Goal: Task Accomplishment & Management: Manage account settings

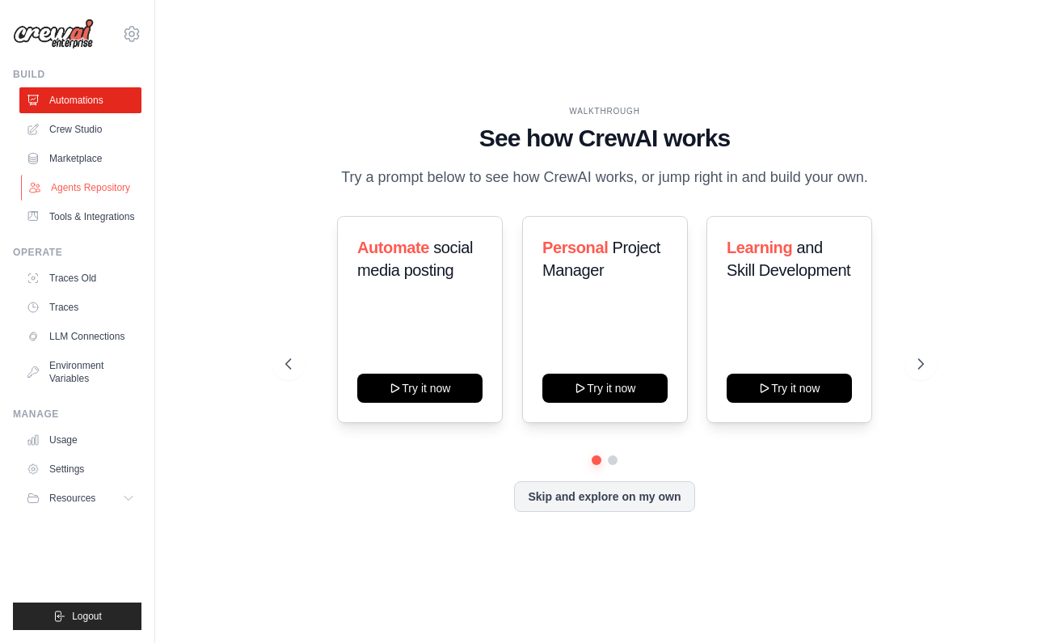
click at [74, 191] on link "Agents Repository" at bounding box center [82, 188] width 122 height 26
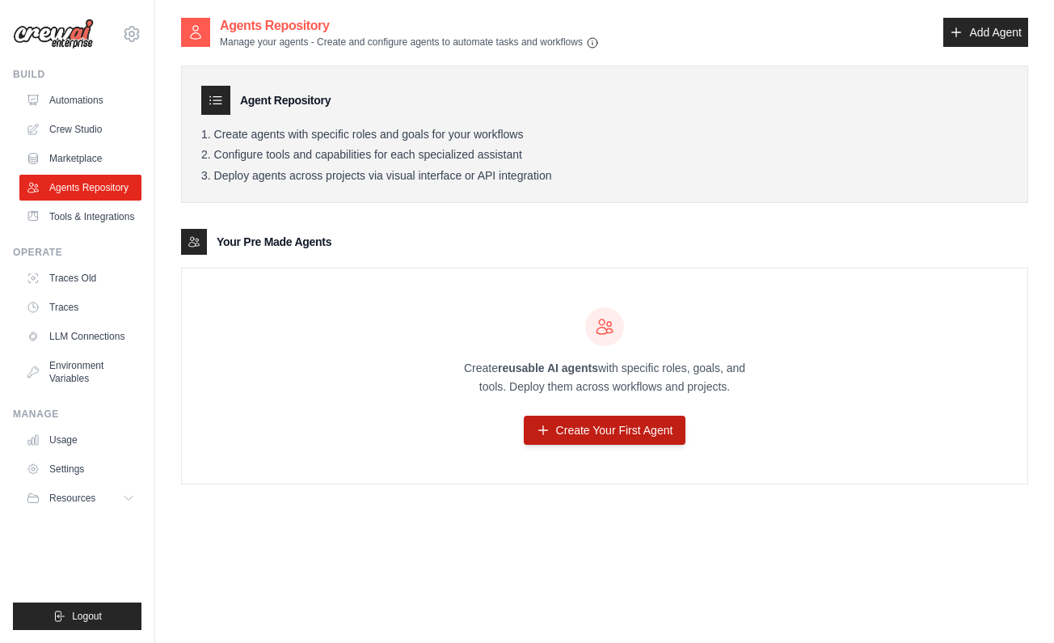
click at [599, 433] on link "Create Your First Agent" at bounding box center [605, 430] width 163 height 29
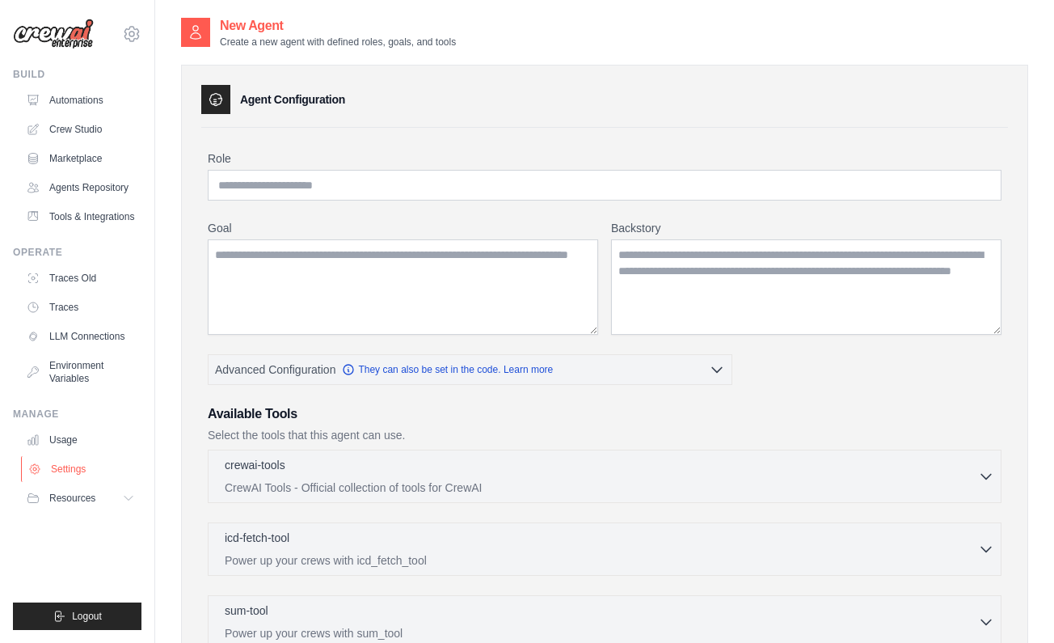
click at [99, 471] on link "Settings" at bounding box center [82, 469] width 122 height 26
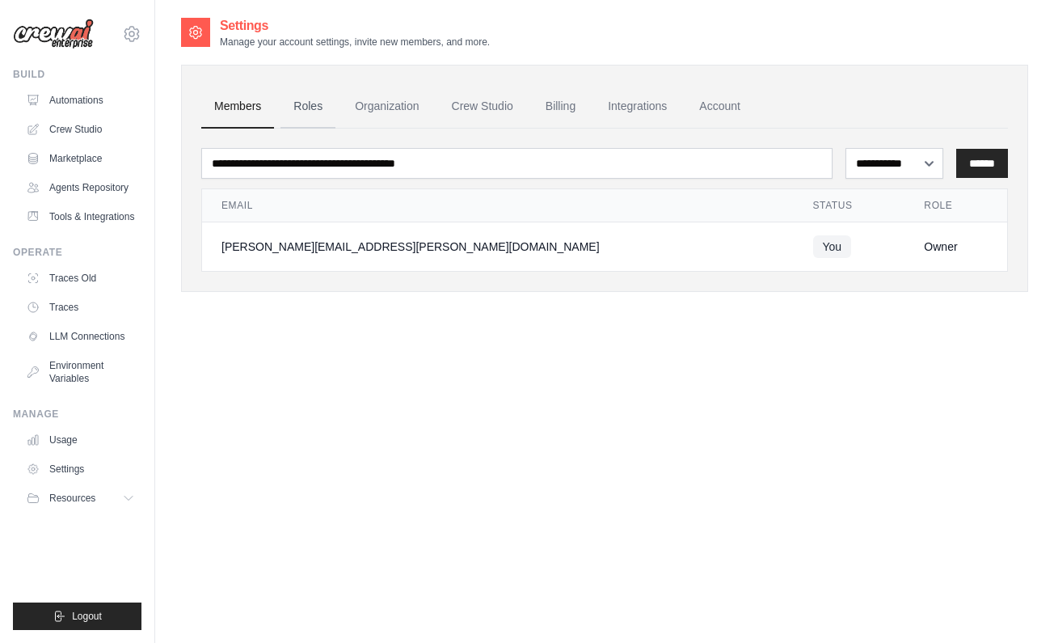
click at [312, 104] on link "Roles" at bounding box center [308, 107] width 55 height 44
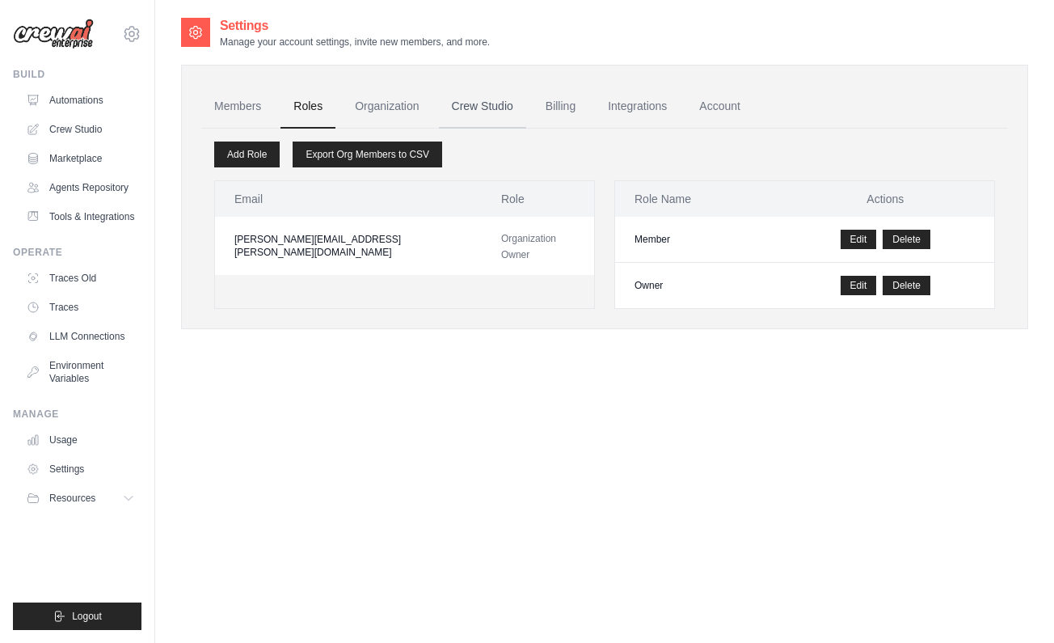
click at [503, 103] on link "Crew Studio" at bounding box center [482, 107] width 87 height 44
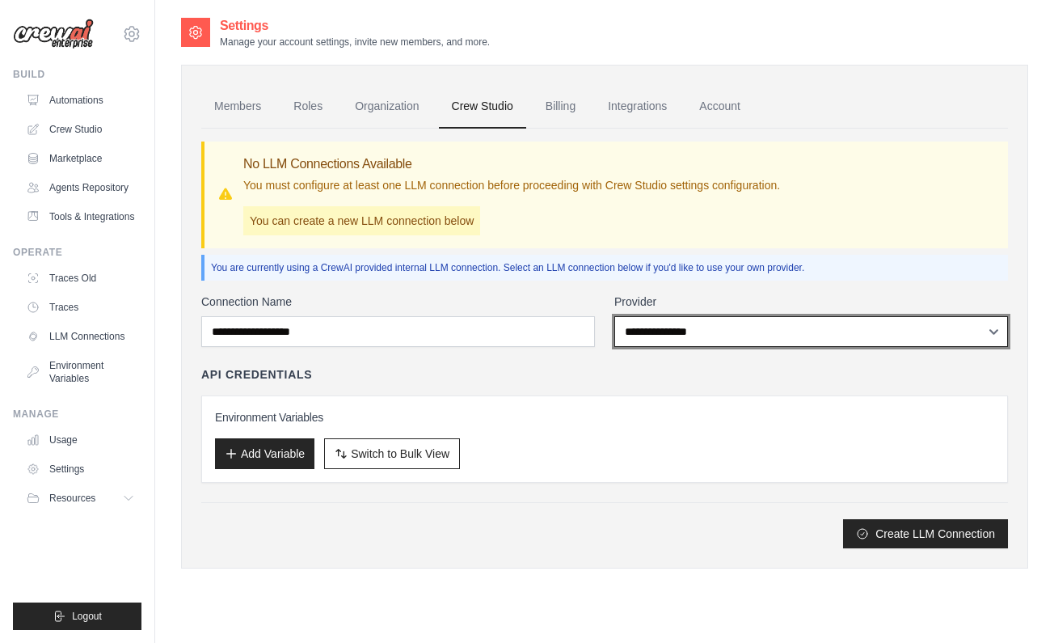
select select "******"
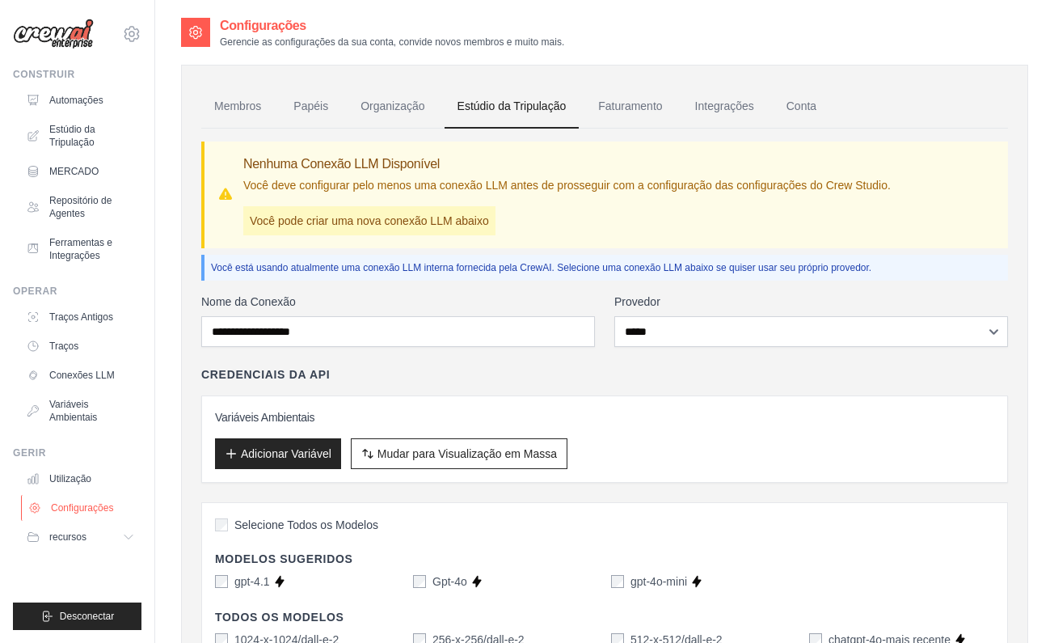
click at [90, 501] on link "Configurações" at bounding box center [82, 508] width 122 height 26
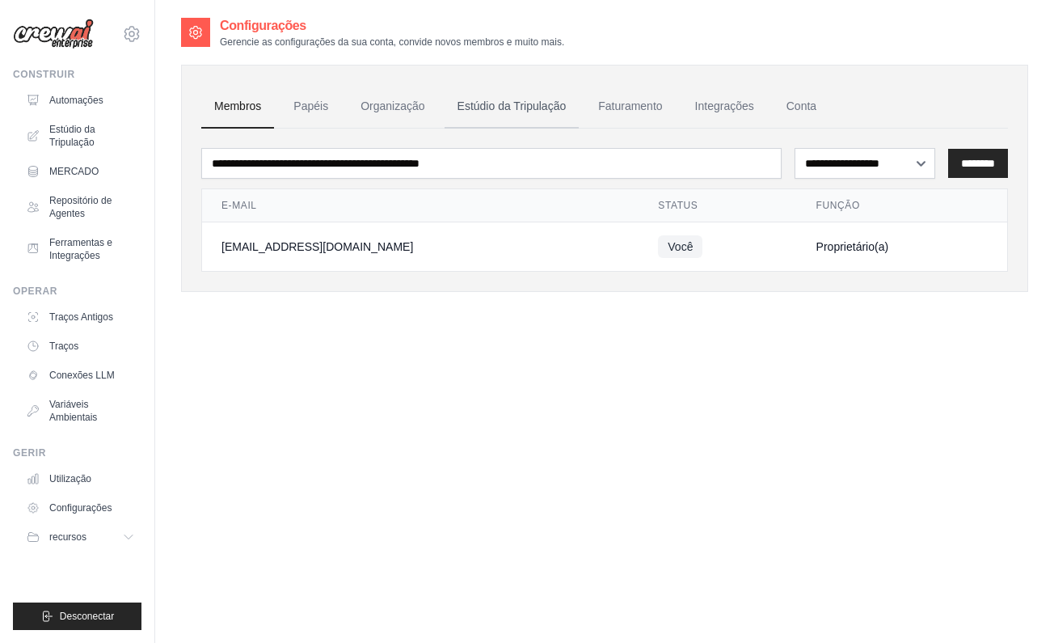
click at [531, 103] on link "Estúdio da Tripulação" at bounding box center [512, 107] width 135 height 44
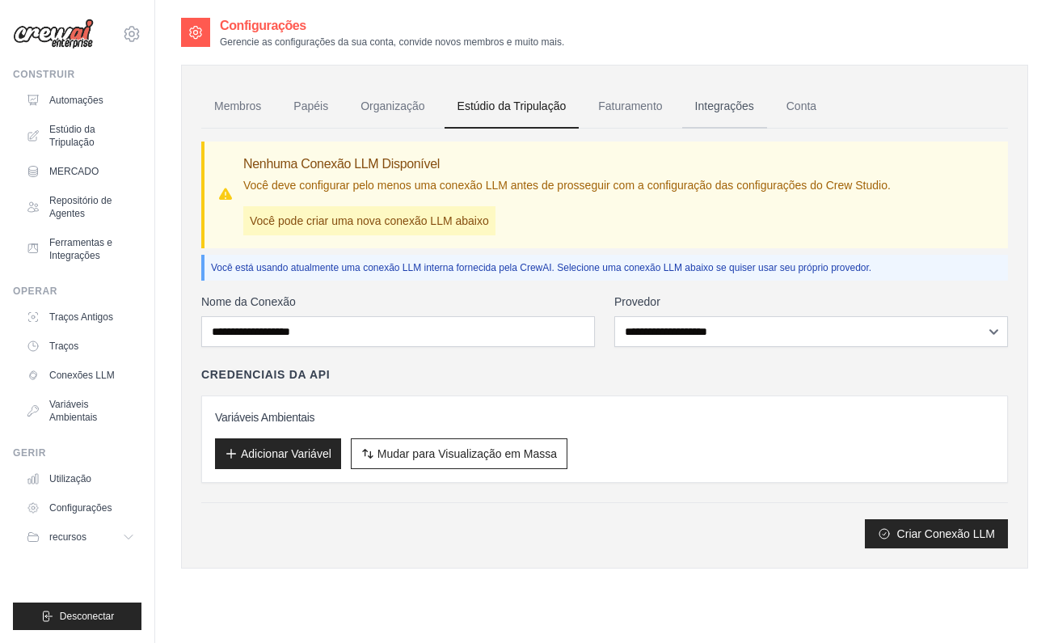
click at [715, 107] on link "Integrações" at bounding box center [724, 107] width 85 height 44
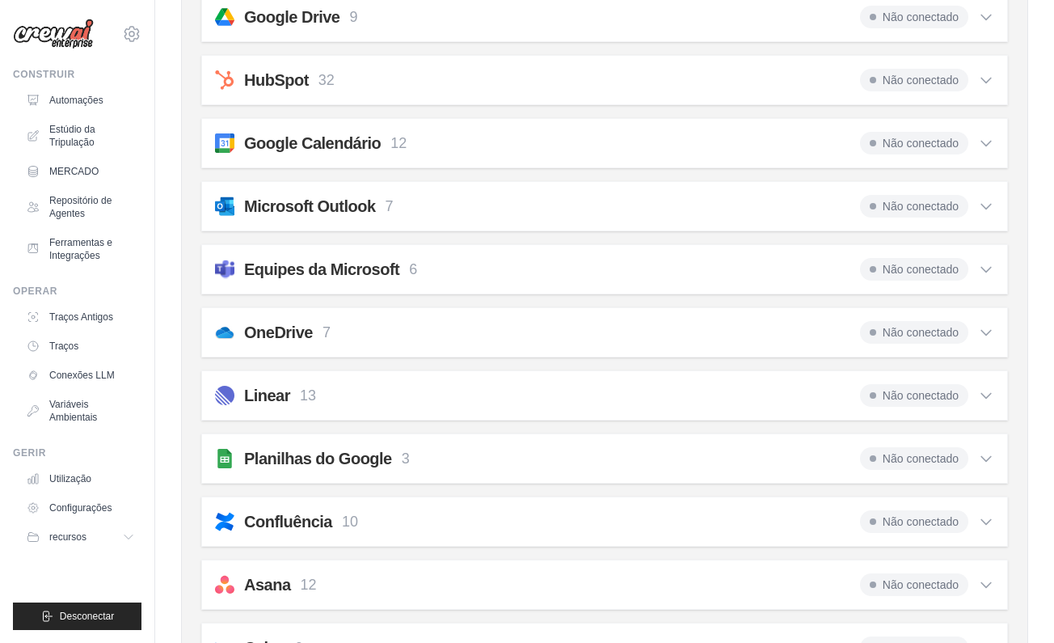
scroll to position [343, 0]
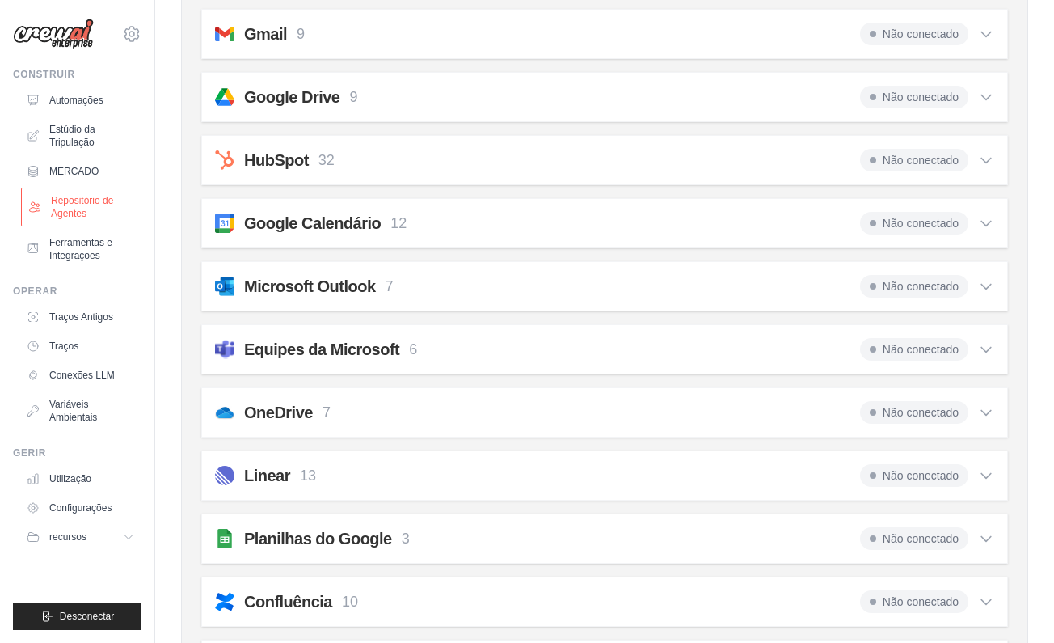
click at [76, 203] on link "Repositório de Agentes" at bounding box center [82, 207] width 122 height 39
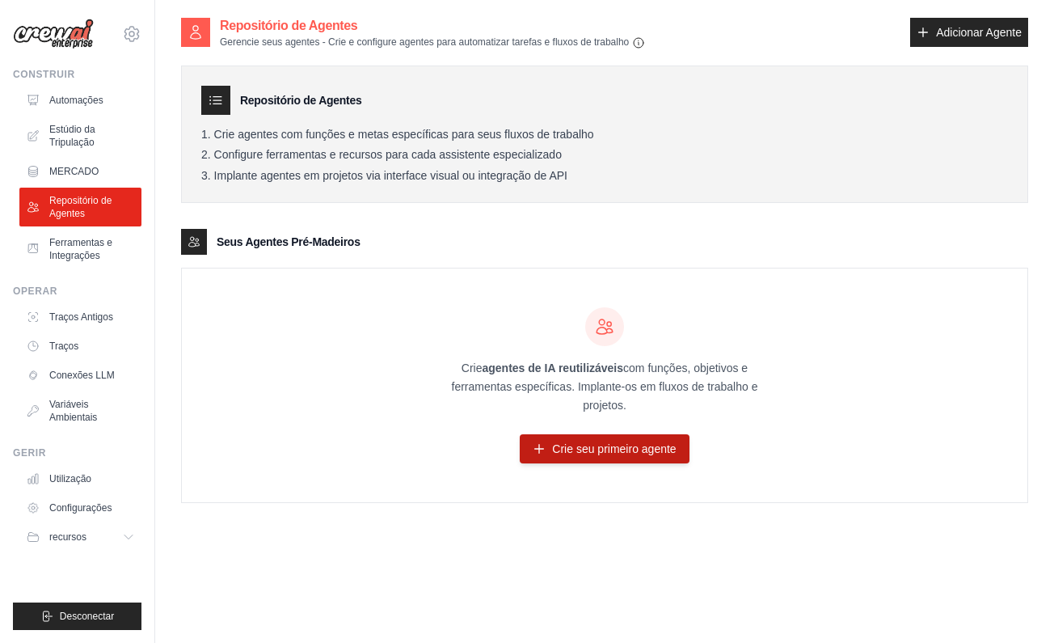
click at [618, 444] on link "Crie seu primeiro agente" at bounding box center [604, 448] width 169 height 29
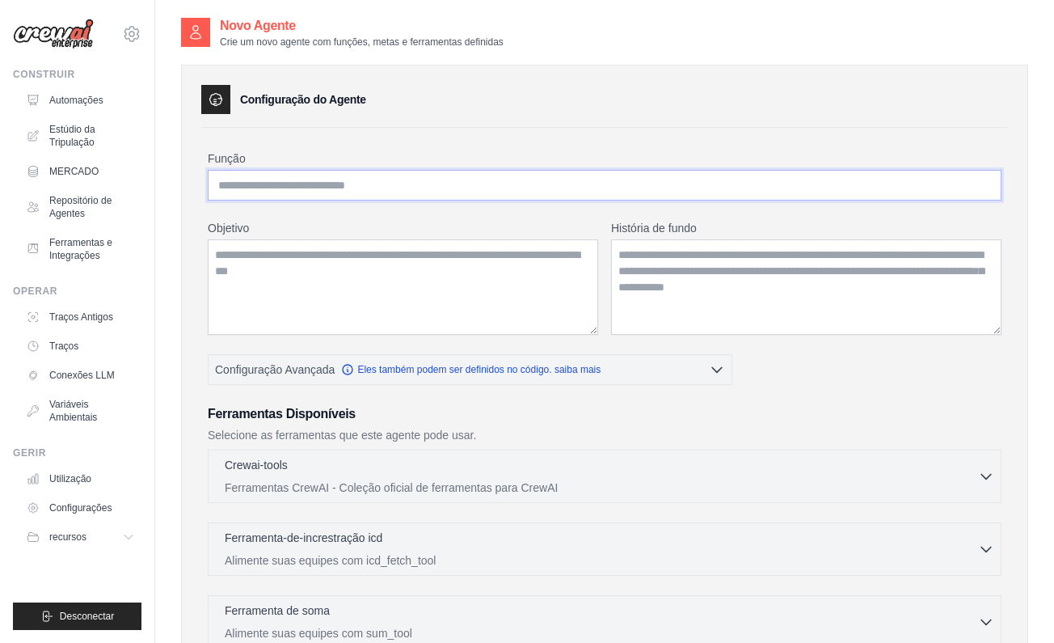
click at [332, 180] on input "Função" at bounding box center [605, 185] width 794 height 31
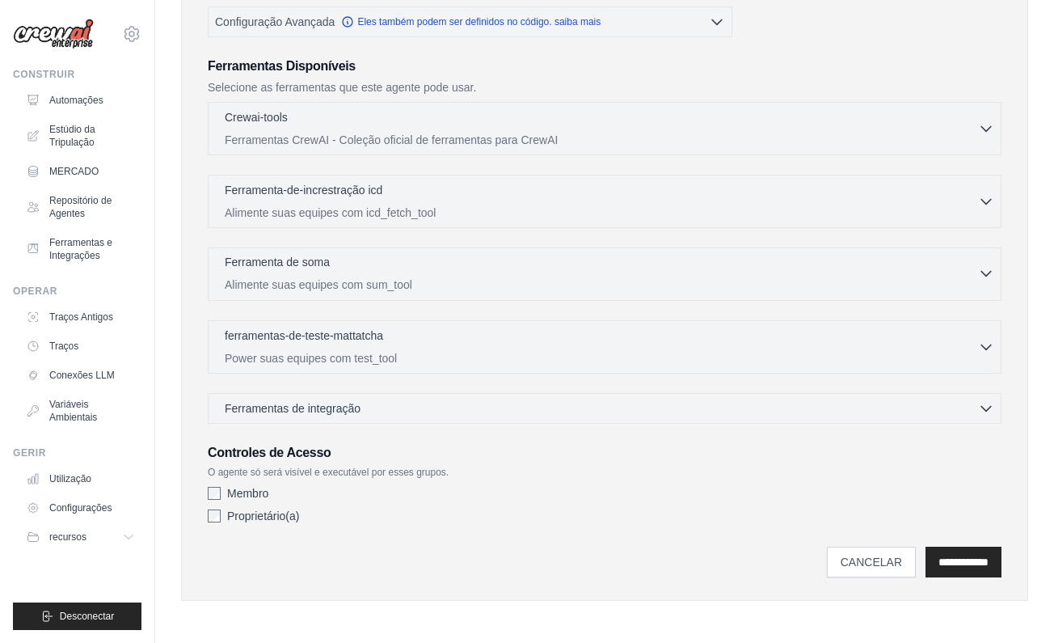
scroll to position [348, 0]
click at [488, 401] on div "Ferramentas de integração 0 selected" at bounding box center [610, 407] width 770 height 16
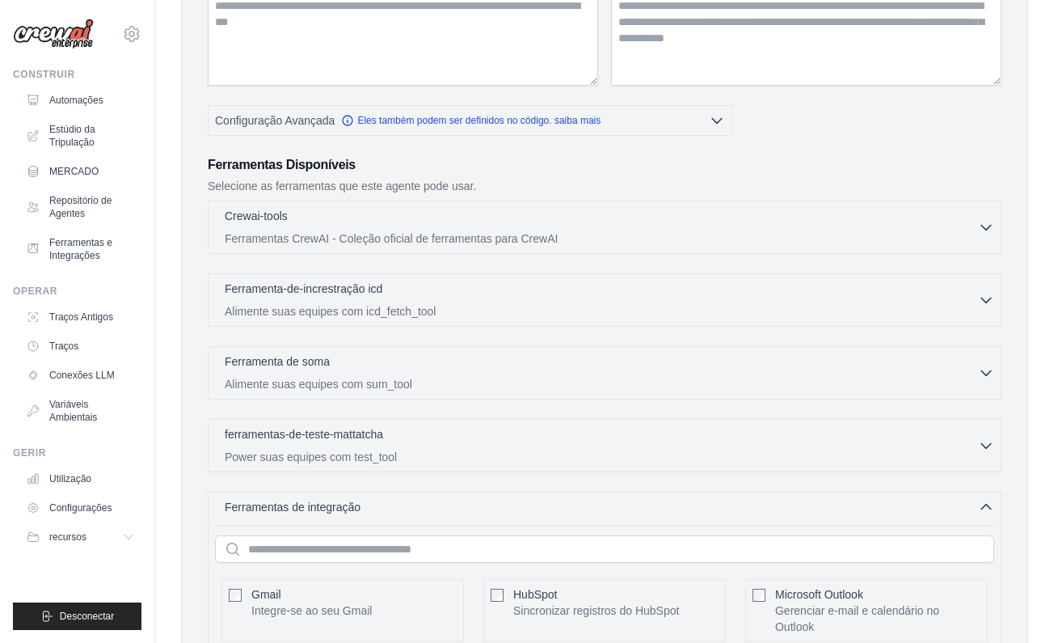
scroll to position [248, 0]
click at [986, 223] on icon "button" at bounding box center [986, 227] width 16 height 16
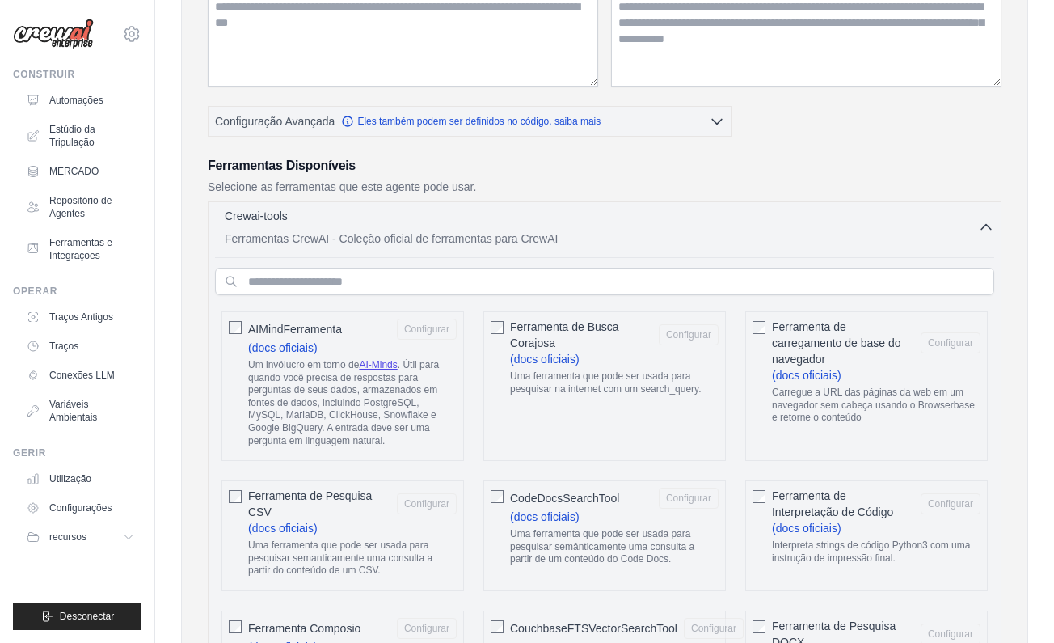
click at [987, 223] on icon "button" at bounding box center [986, 227] width 16 height 16
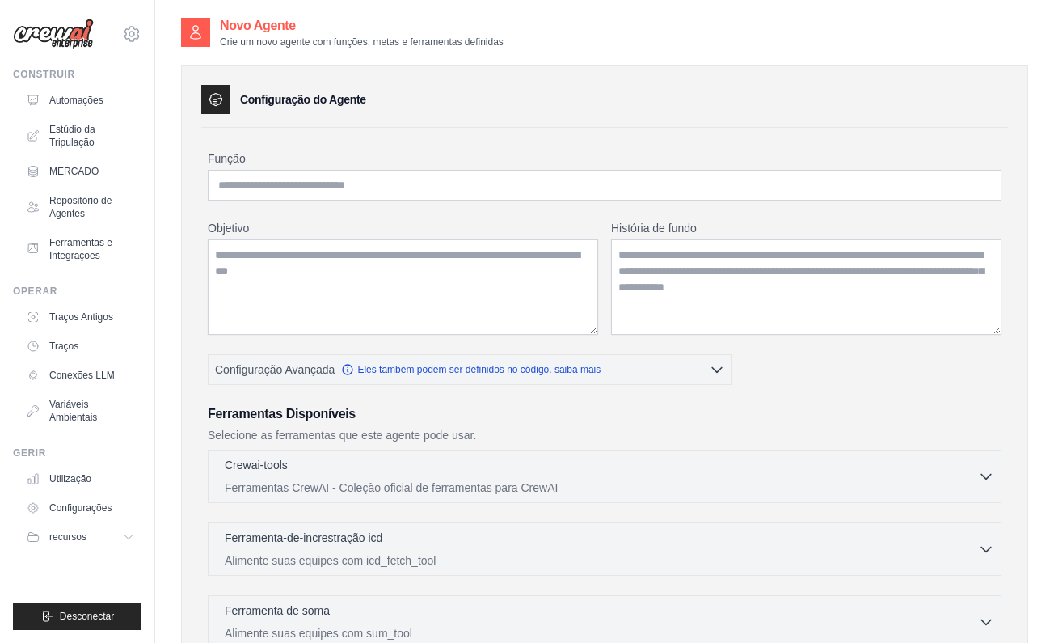
scroll to position [0, 0]
click at [126, 536] on icon at bounding box center [130, 536] width 13 height 13
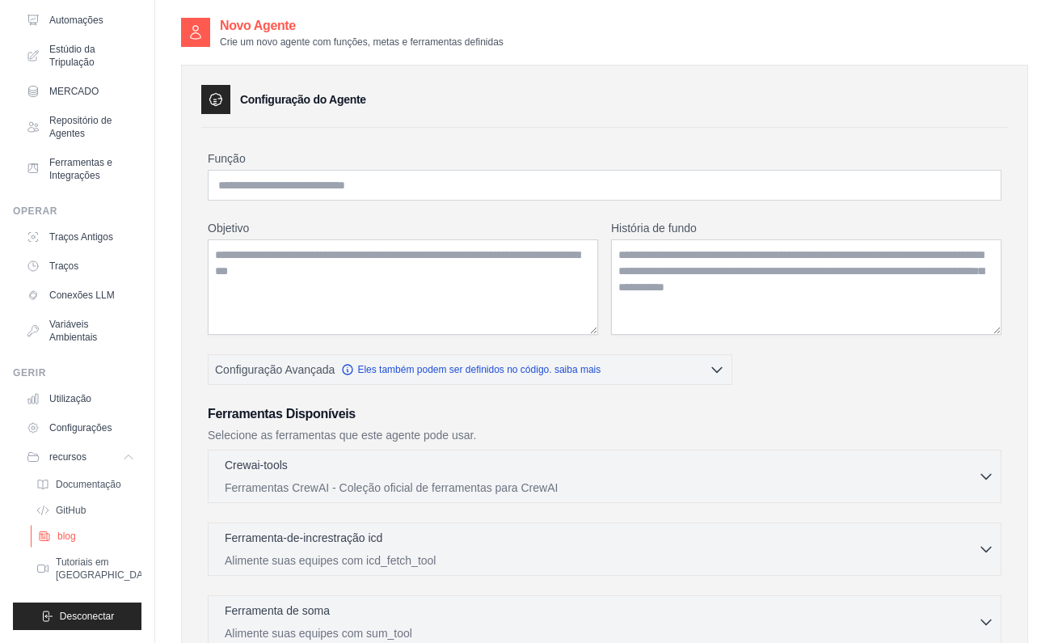
scroll to position [80, 0]
click at [130, 454] on icon at bounding box center [130, 456] width 13 height 13
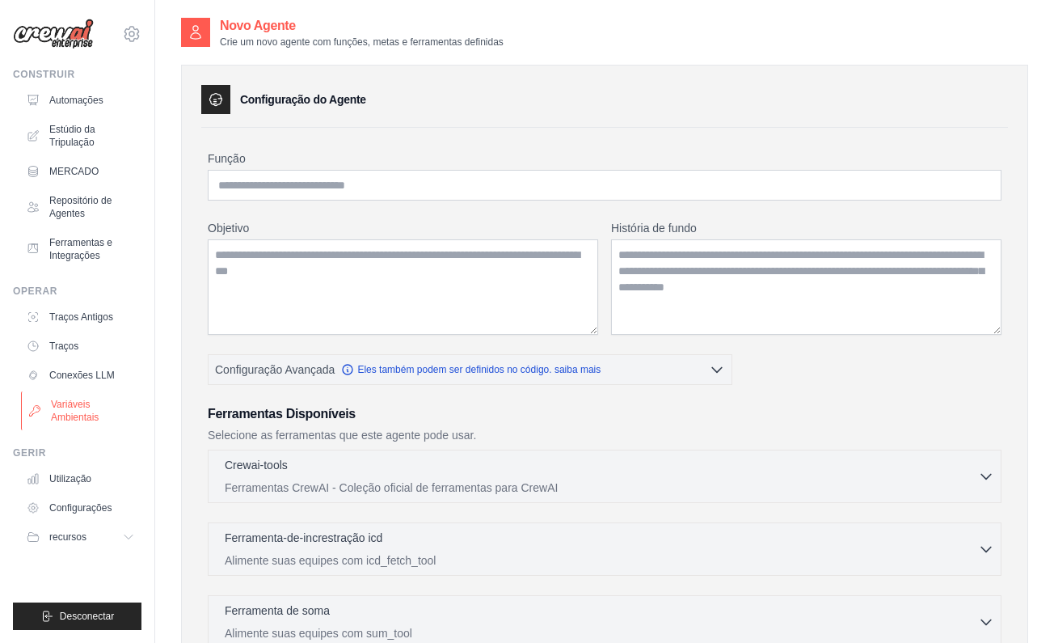
click at [78, 406] on link "Variáveis Ambientais" at bounding box center [82, 410] width 122 height 39
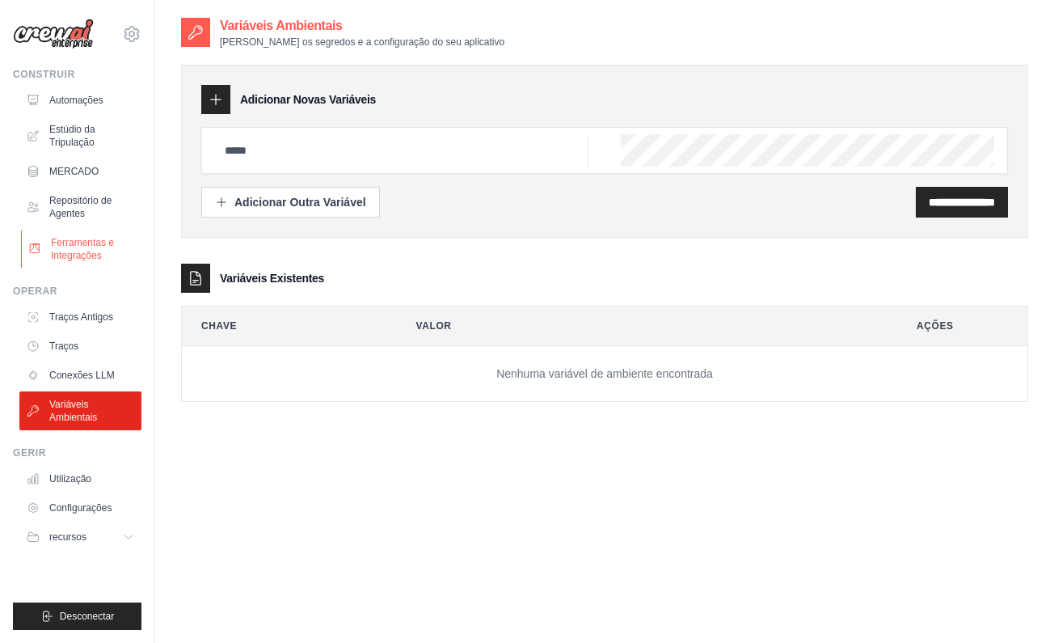
click at [76, 249] on link "Ferramentas e Integrações" at bounding box center [82, 249] width 122 height 39
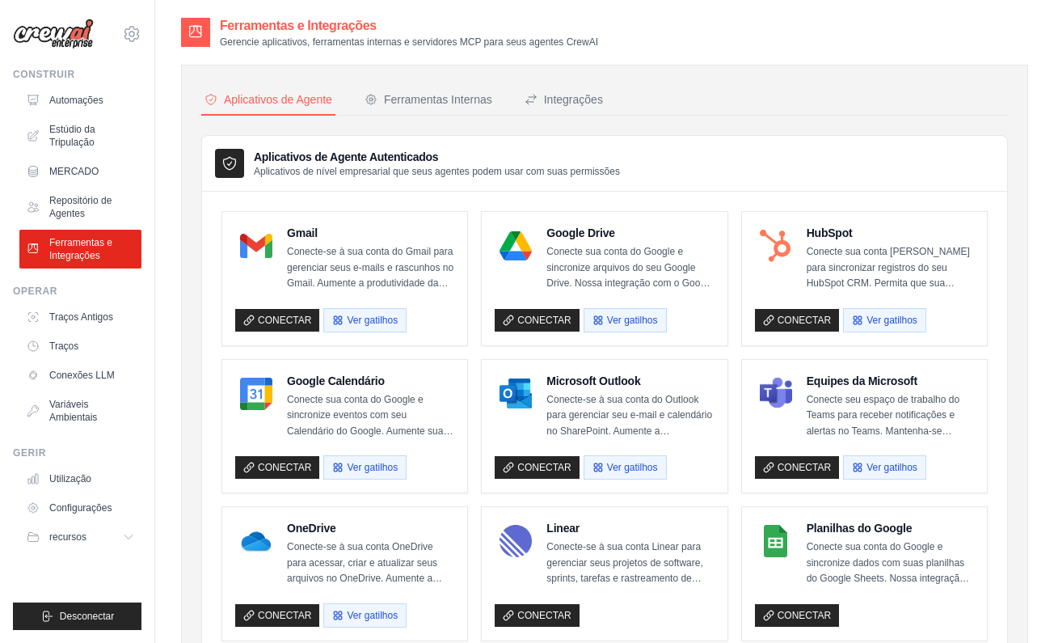
click at [137, 36] on icon at bounding box center [131, 33] width 19 height 19
click at [153, 93] on span "Configurações" at bounding box center [201, 100] width 128 height 16
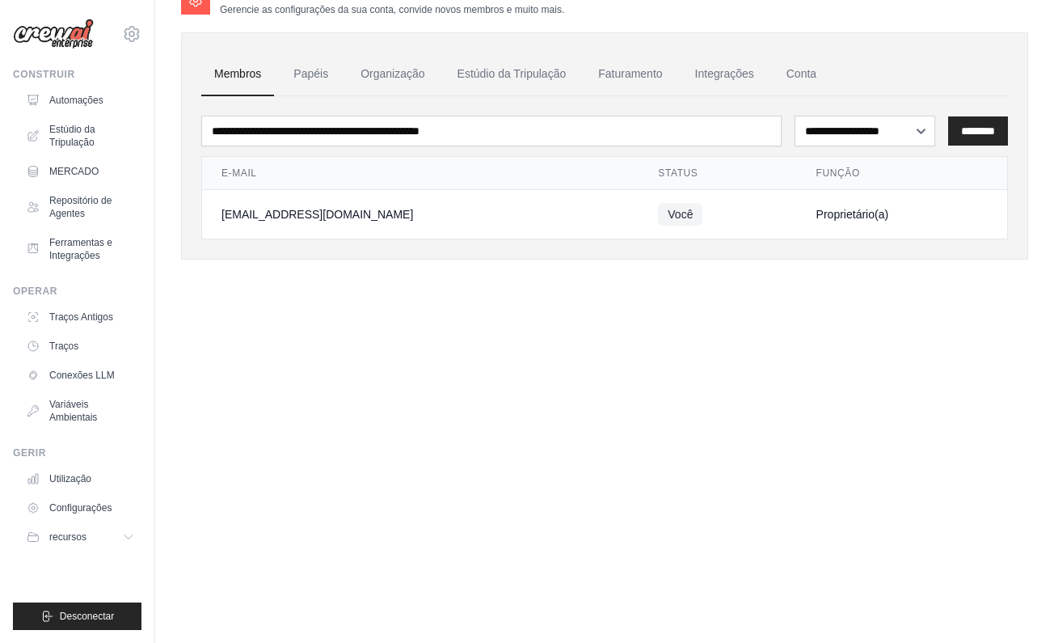
scroll to position [32, 0]
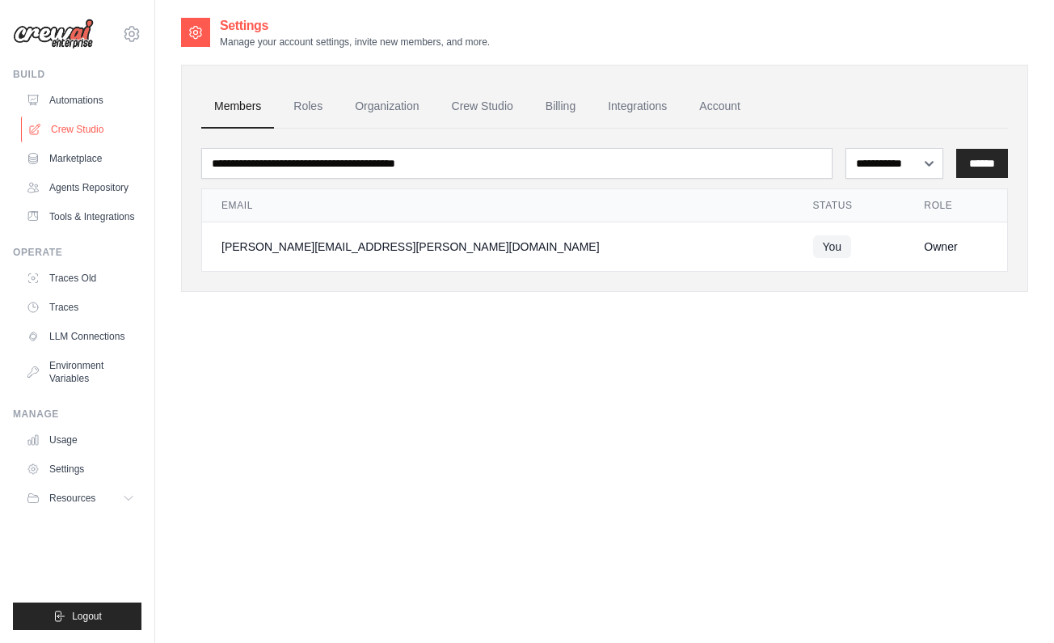
click at [77, 129] on link "Crew Studio" at bounding box center [82, 129] width 122 height 26
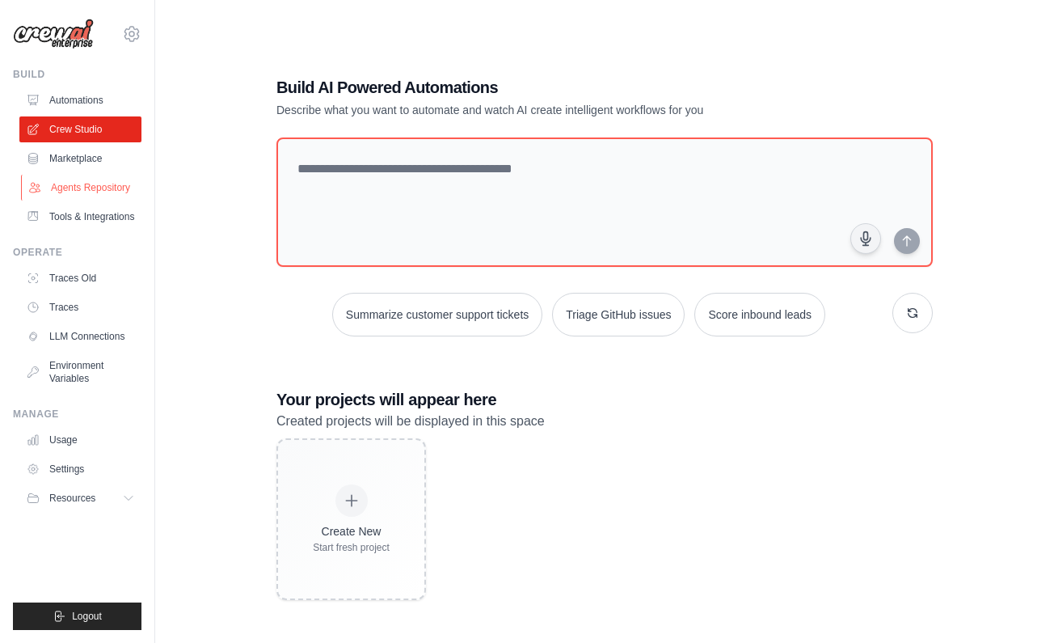
click at [85, 189] on link "Agents Repository" at bounding box center [82, 188] width 122 height 26
